Goal: Transaction & Acquisition: Purchase product/service

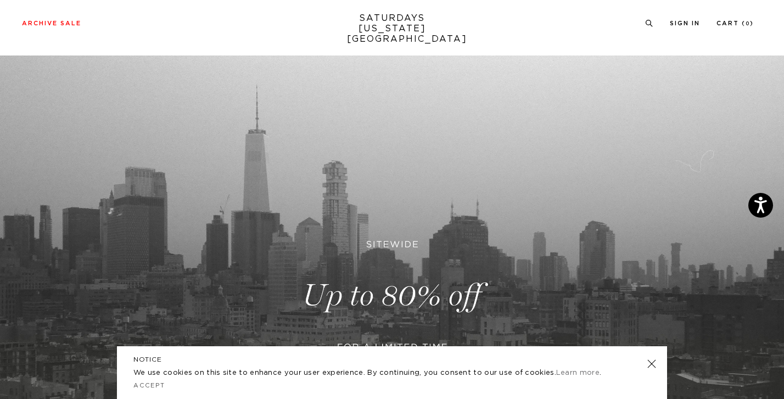
scroll to position [32, 0]
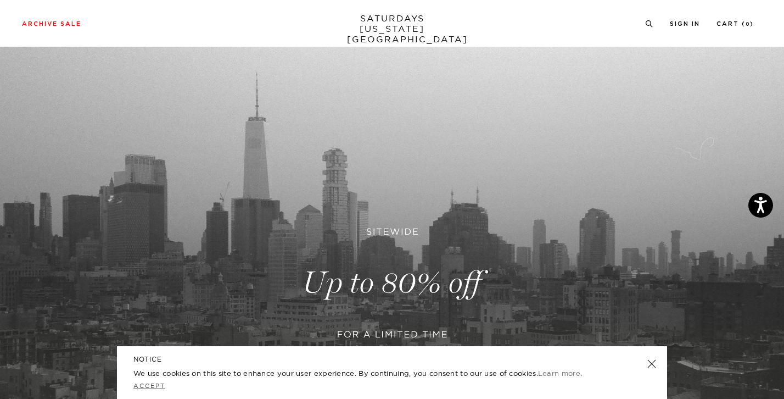
click at [151, 388] on link "Accept" at bounding box center [149, 386] width 32 height 8
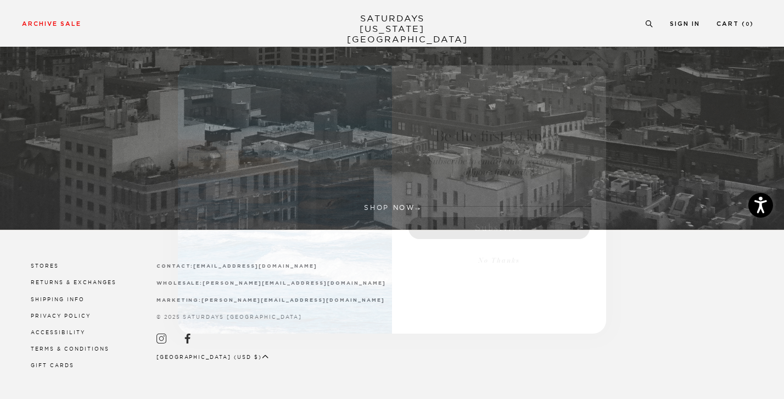
scroll to position [325, 0]
click at [602, 71] on form "Be the first to know. Subscribe to emails and receive 15% off your first order.…" at bounding box center [392, 199] width 429 height 268
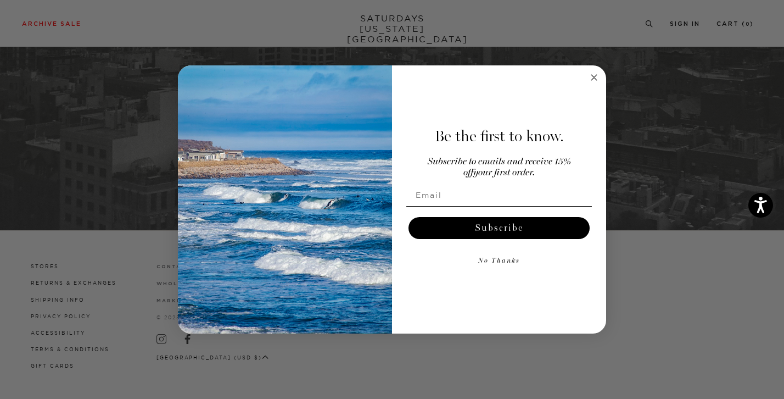
click at [593, 79] on icon "Close dialog" at bounding box center [594, 77] width 5 height 5
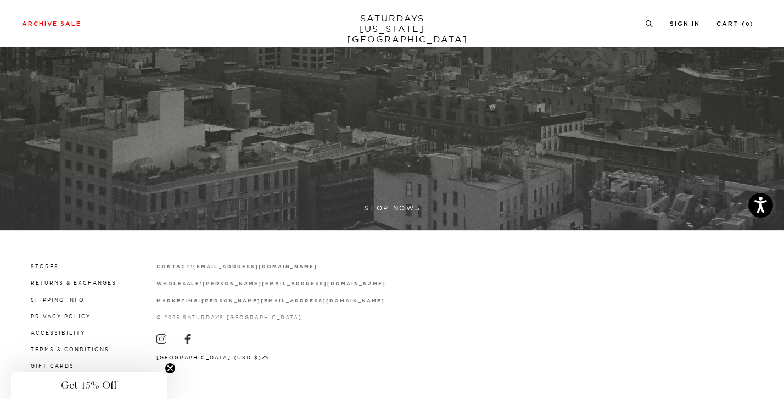
scroll to position [319, 0]
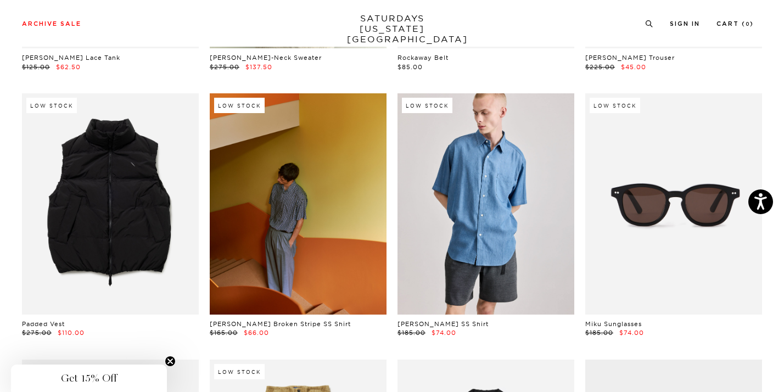
scroll to position [580, 2]
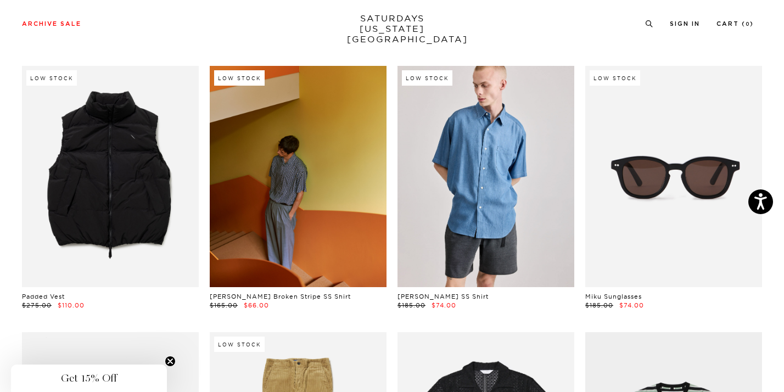
click at [327, 190] on link at bounding box center [298, 176] width 177 height 221
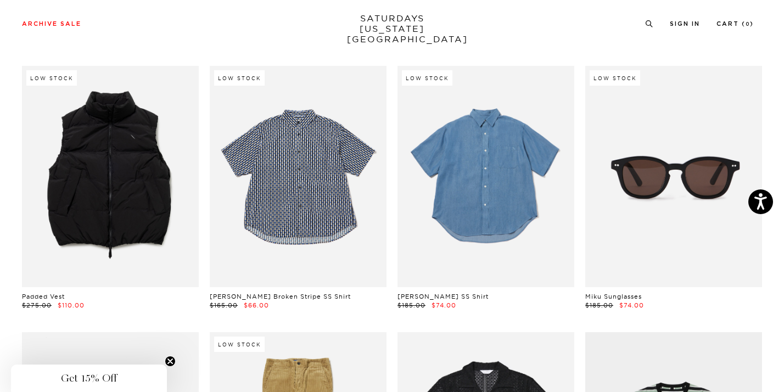
click at [492, 185] on link at bounding box center [486, 176] width 177 height 221
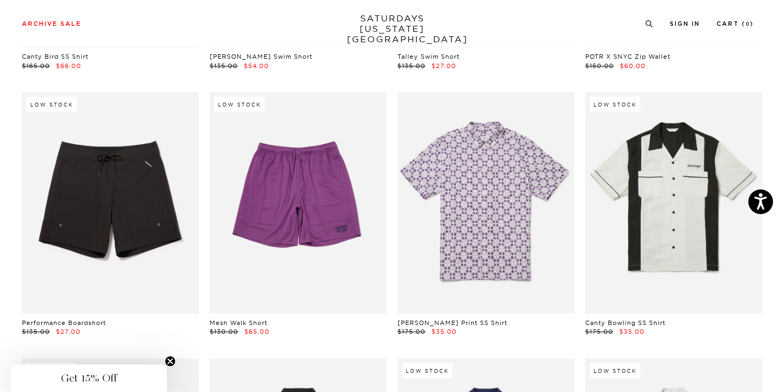
scroll to position [6424, 4]
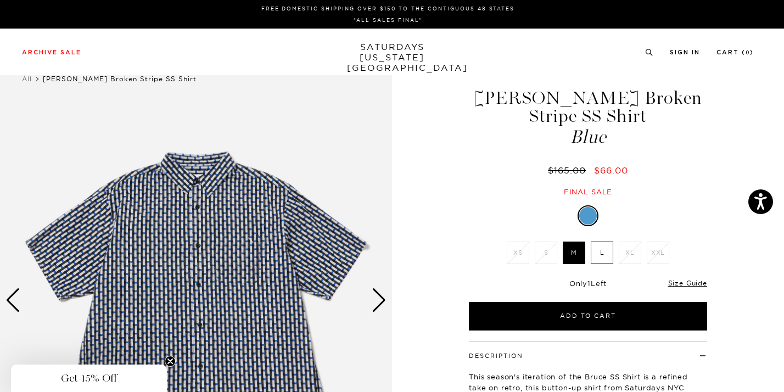
click at [380, 297] on div "Next slide" at bounding box center [379, 300] width 15 height 24
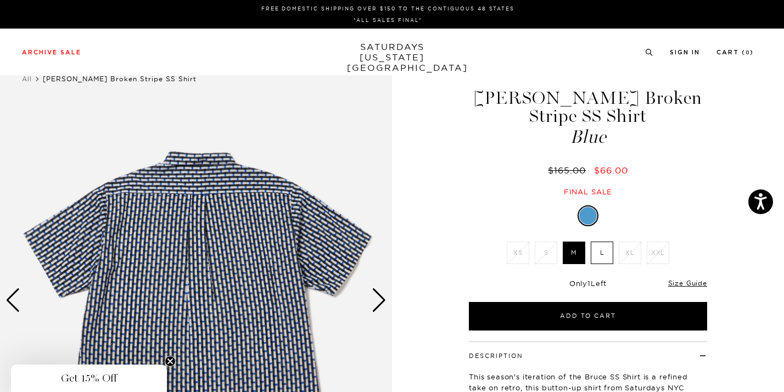
click at [380, 297] on div "Next slide" at bounding box center [379, 300] width 15 height 24
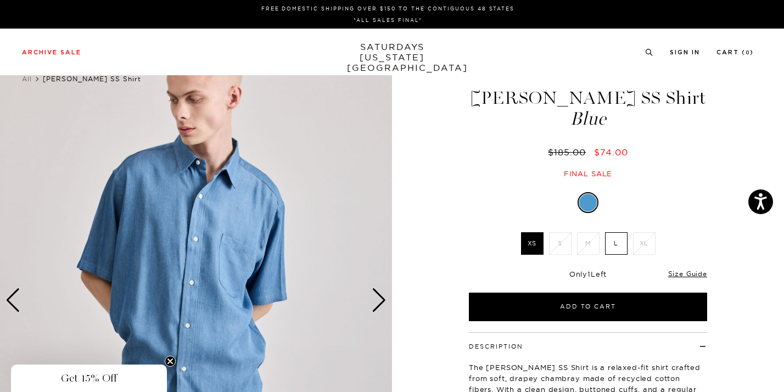
click at [386, 298] on div "Next slide" at bounding box center [379, 300] width 15 height 24
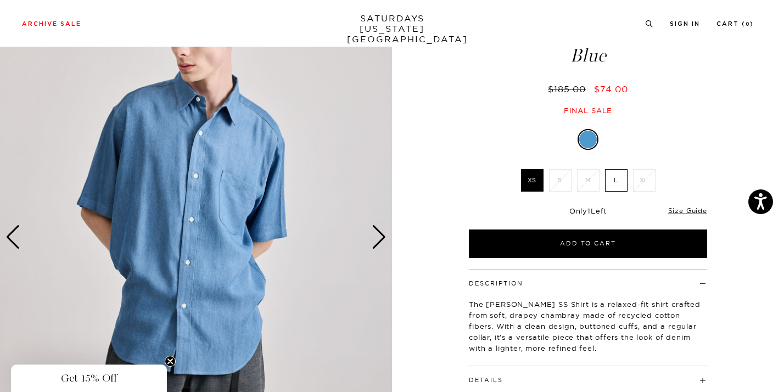
scroll to position [67, 0]
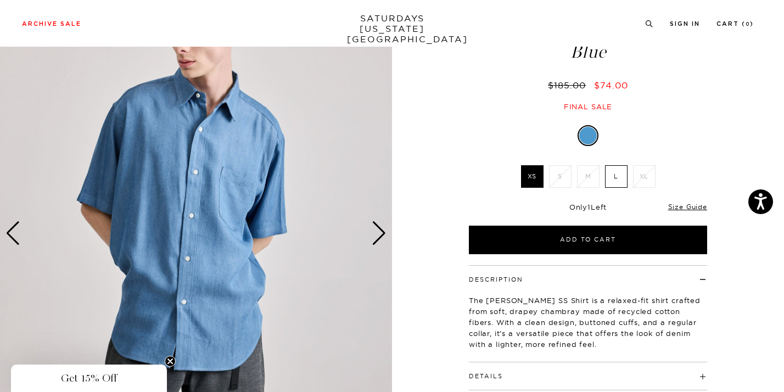
click at [614, 173] on label "L" at bounding box center [616, 176] width 23 height 23
click at [0, 0] on input "L" at bounding box center [0, 0] width 0 height 0
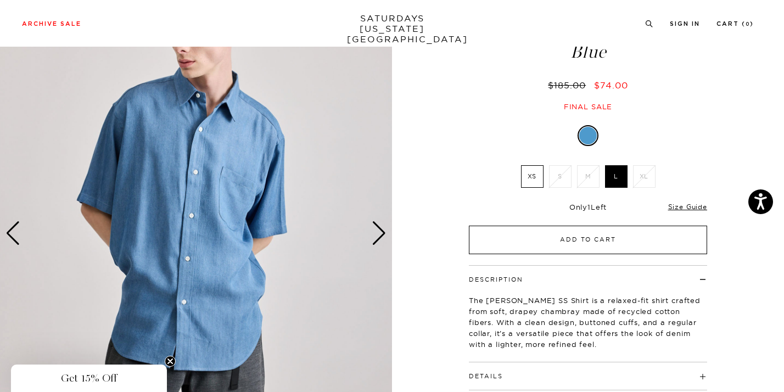
click at [588, 240] on button "Add to Cart" at bounding box center [588, 240] width 238 height 29
